Goal: Information Seeking & Learning: Learn about a topic

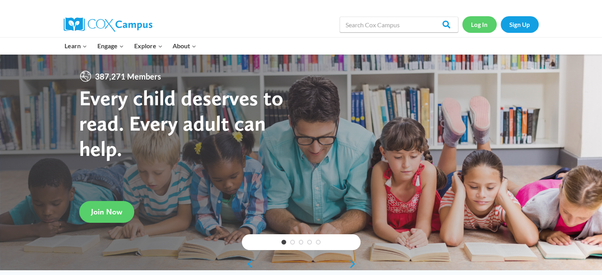
click at [486, 20] on link "Log In" at bounding box center [479, 24] width 34 height 16
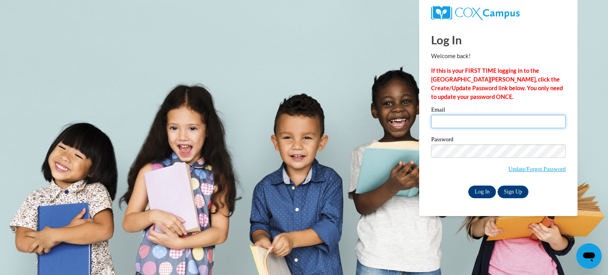
type input "[EMAIL_ADDRESS][DOMAIN_NAME]"
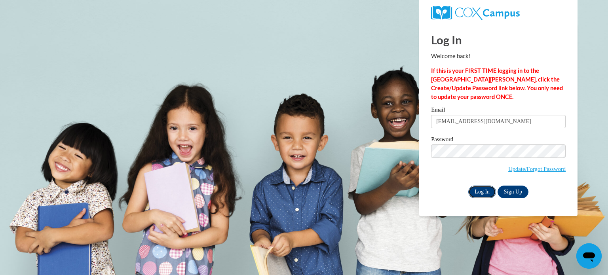
click at [485, 192] on input "Log In" at bounding box center [482, 192] width 28 height 13
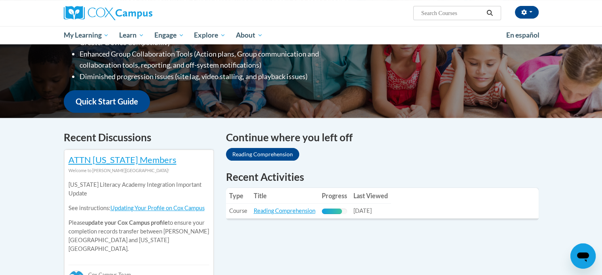
scroll to position [163, 0]
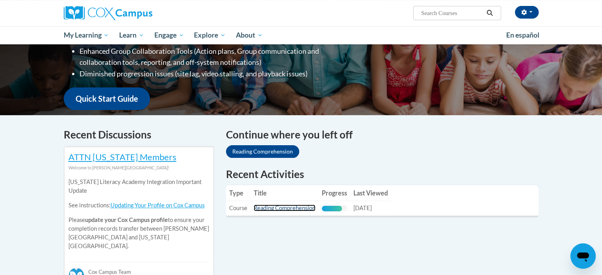
click at [285, 210] on link "Reading Comprehension" at bounding box center [285, 208] width 62 height 7
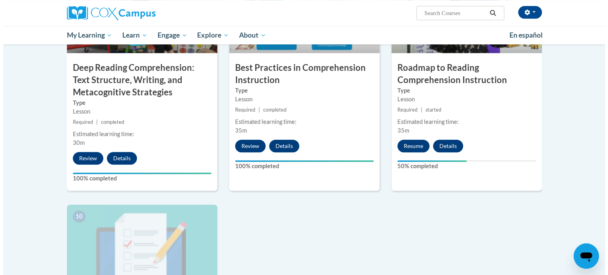
scroll to position [665, 0]
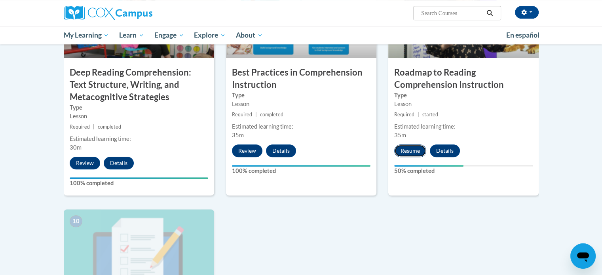
click at [407, 148] on button "Resume" at bounding box center [410, 151] width 32 height 13
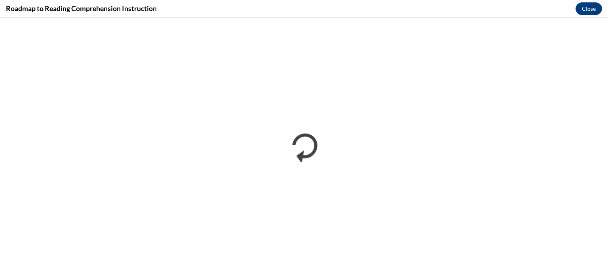
scroll to position [0, 0]
